Goal: Navigation & Orientation: Find specific page/section

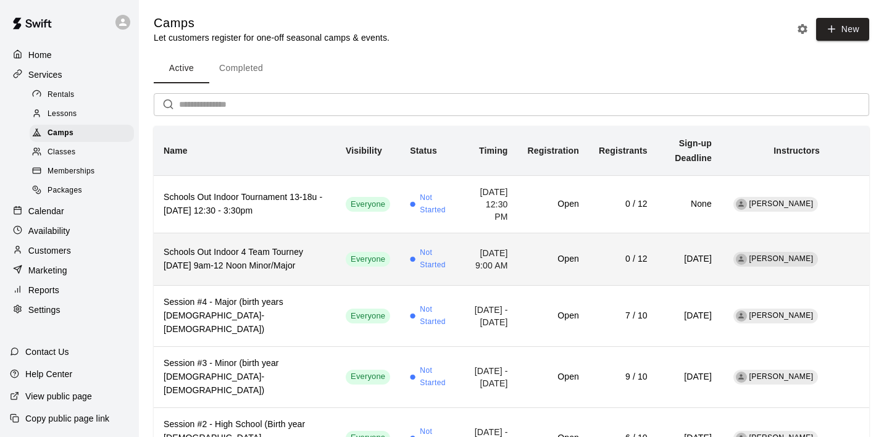
click at [249, 285] on th "Schools Out Indoor 4 Team Tourney [DATE] 9am-12 Noon Minor/Major" at bounding box center [245, 259] width 182 height 52
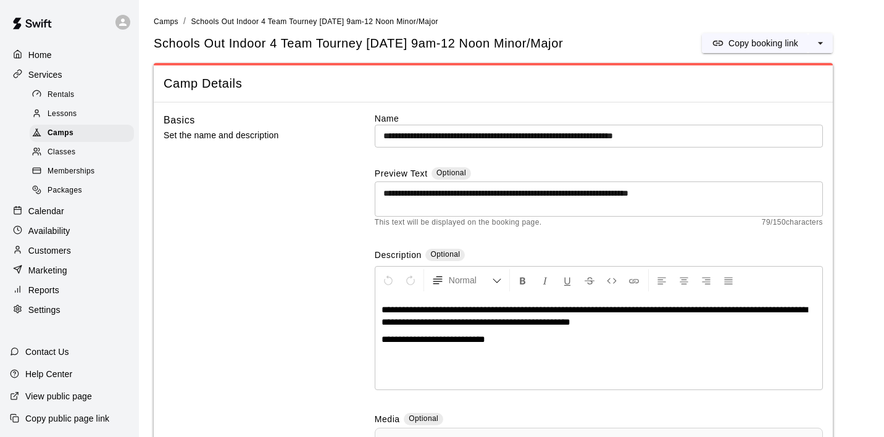
click at [301, 272] on div "Basics Set the name and description" at bounding box center [250, 361] width 172 height 499
click at [62, 132] on span "Camps" at bounding box center [61, 133] width 26 height 12
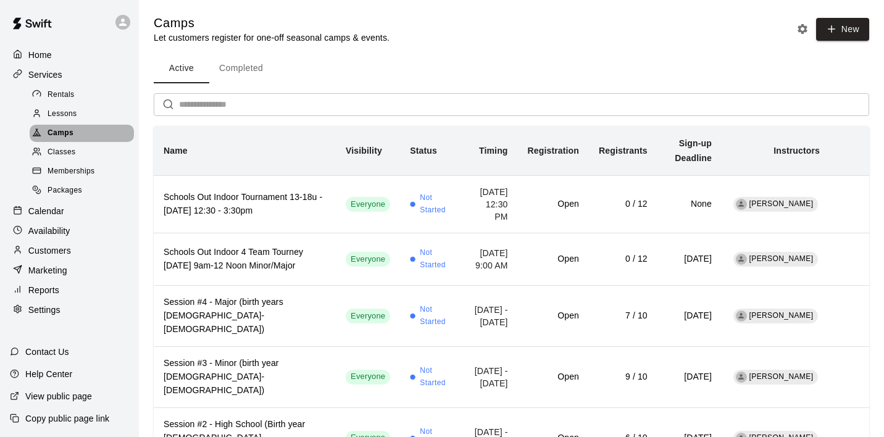
click at [62, 132] on span "Camps" at bounding box center [61, 133] width 26 height 12
click at [62, 112] on span "Lessons" at bounding box center [63, 114] width 30 height 12
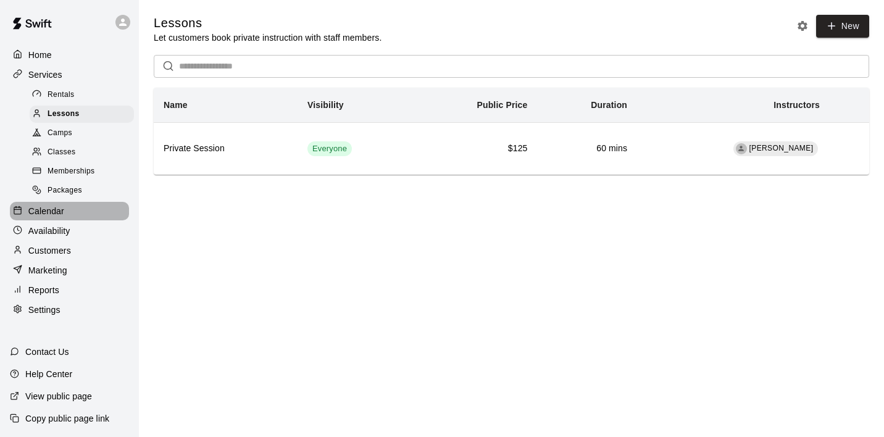
click at [42, 212] on p "Calendar" at bounding box center [46, 211] width 36 height 12
